Goal: Consume media (video, audio)

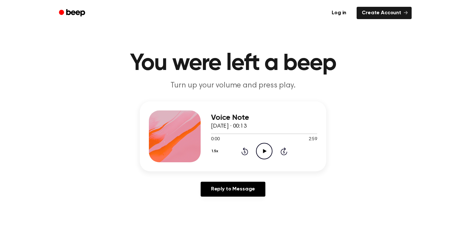
click at [264, 152] on icon at bounding box center [265, 151] width 4 height 4
click at [264, 152] on icon "Pause Audio" at bounding box center [264, 151] width 17 height 17
click at [260, 152] on icon "Play Audio" at bounding box center [264, 151] width 17 height 17
click at [262, 149] on icon "Play Audio" at bounding box center [264, 151] width 17 height 17
